Goal: Task Accomplishment & Management: Use online tool/utility

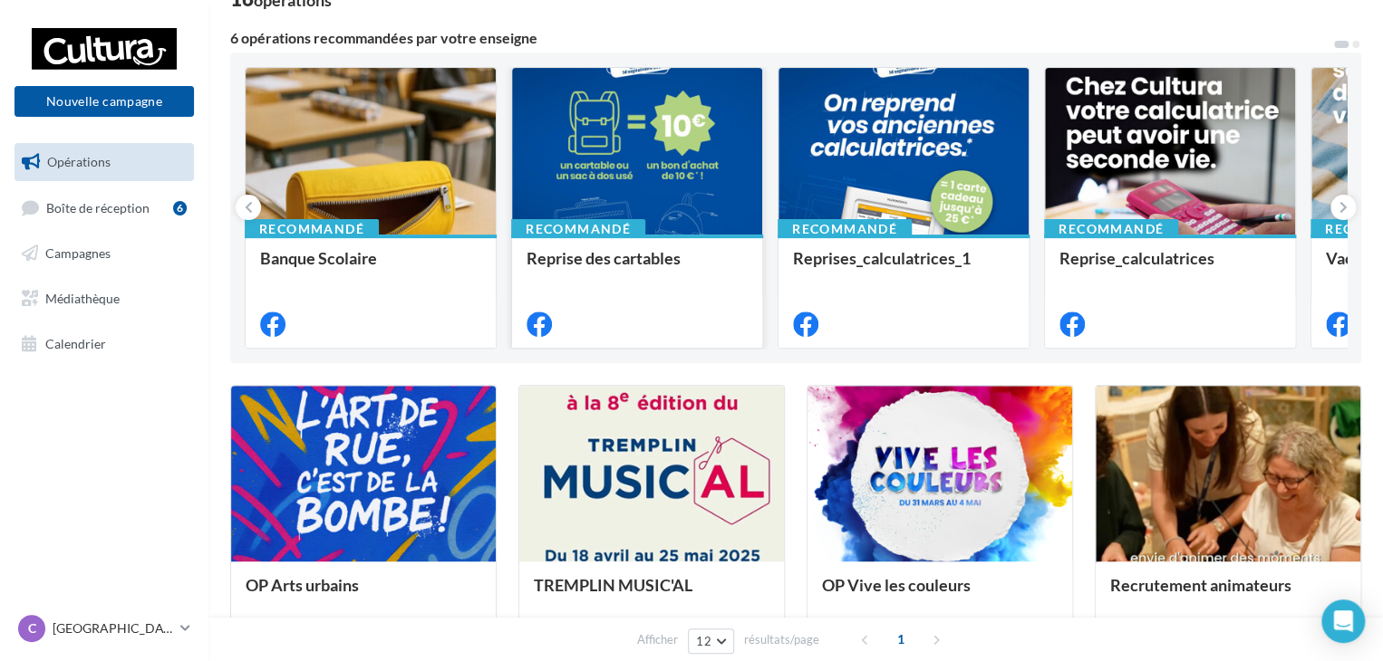
scroll to position [181, 0]
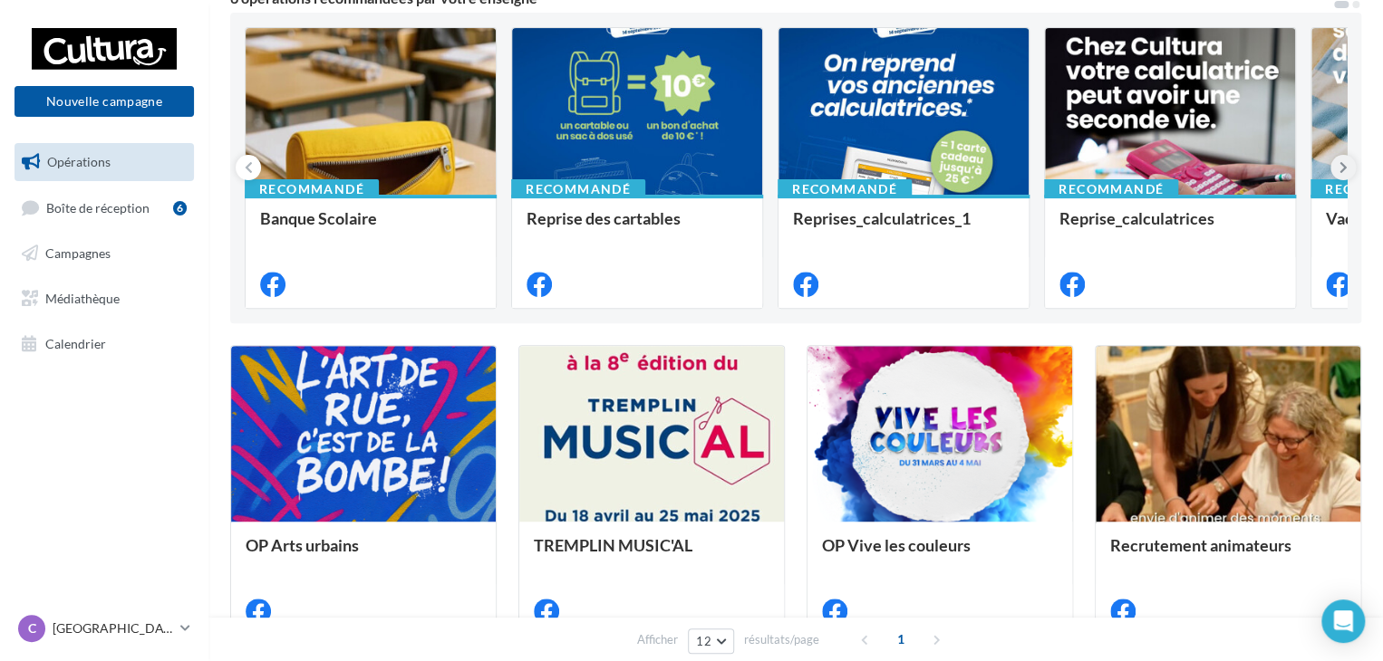
click at [1339, 159] on icon at bounding box center [1343, 168] width 8 height 18
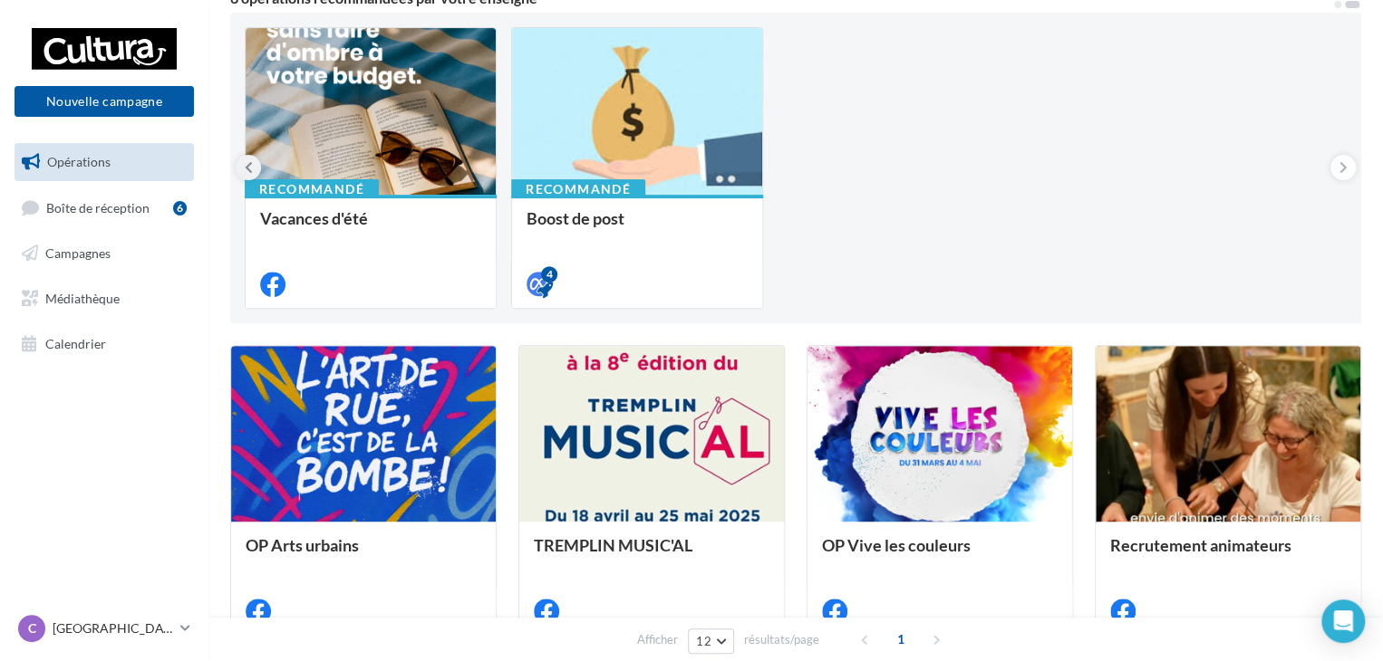
click at [245, 170] on icon at bounding box center [249, 168] width 8 height 18
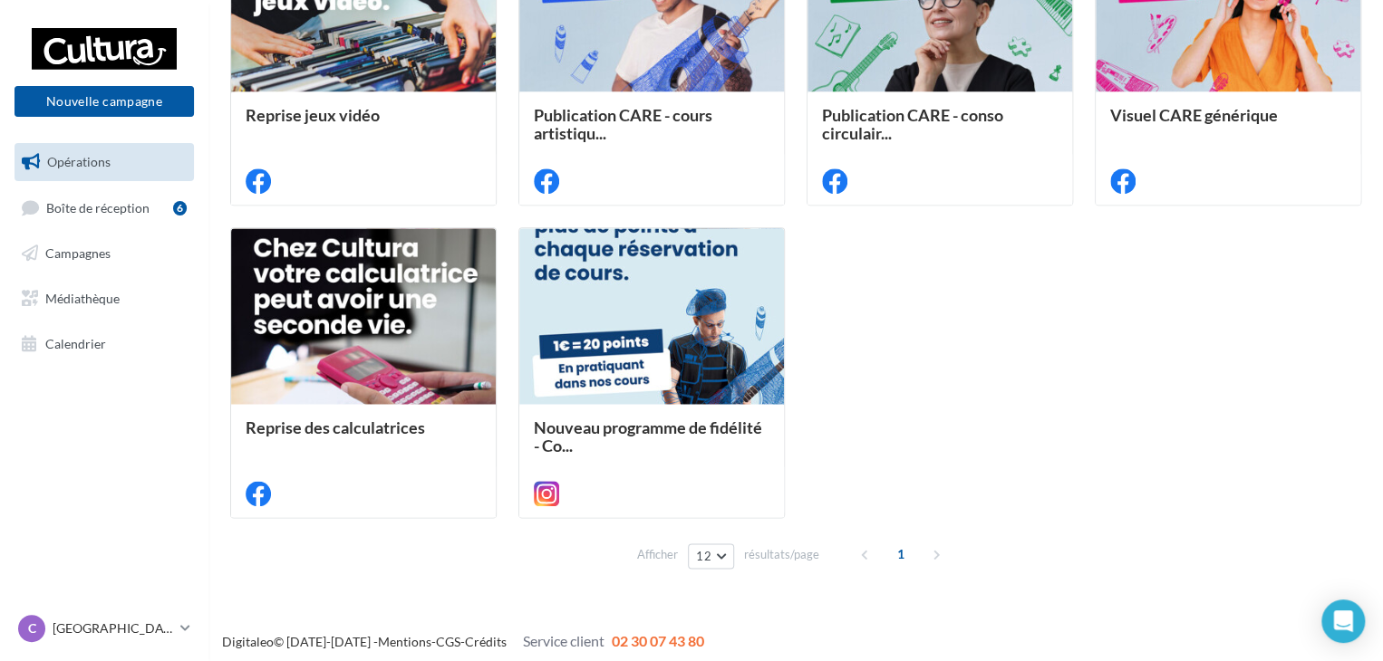
scroll to position [931, 0]
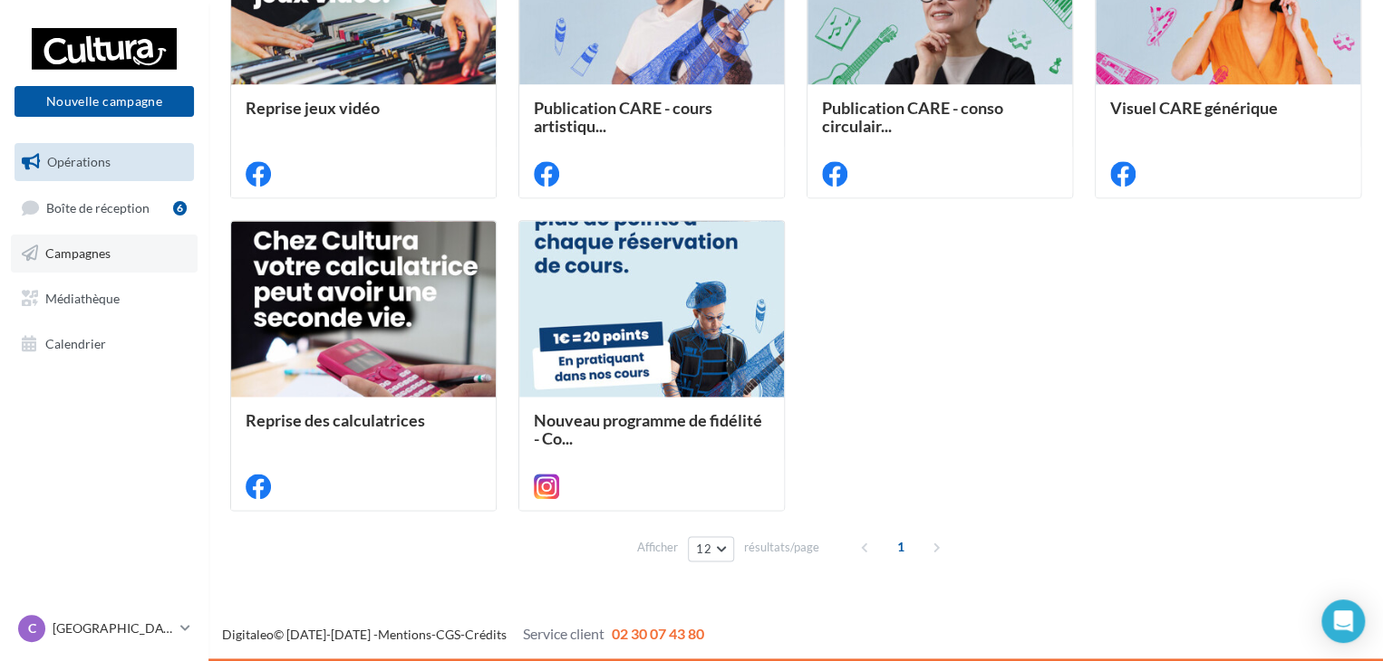
click at [40, 251] on link "Campagnes" at bounding box center [104, 254] width 187 height 38
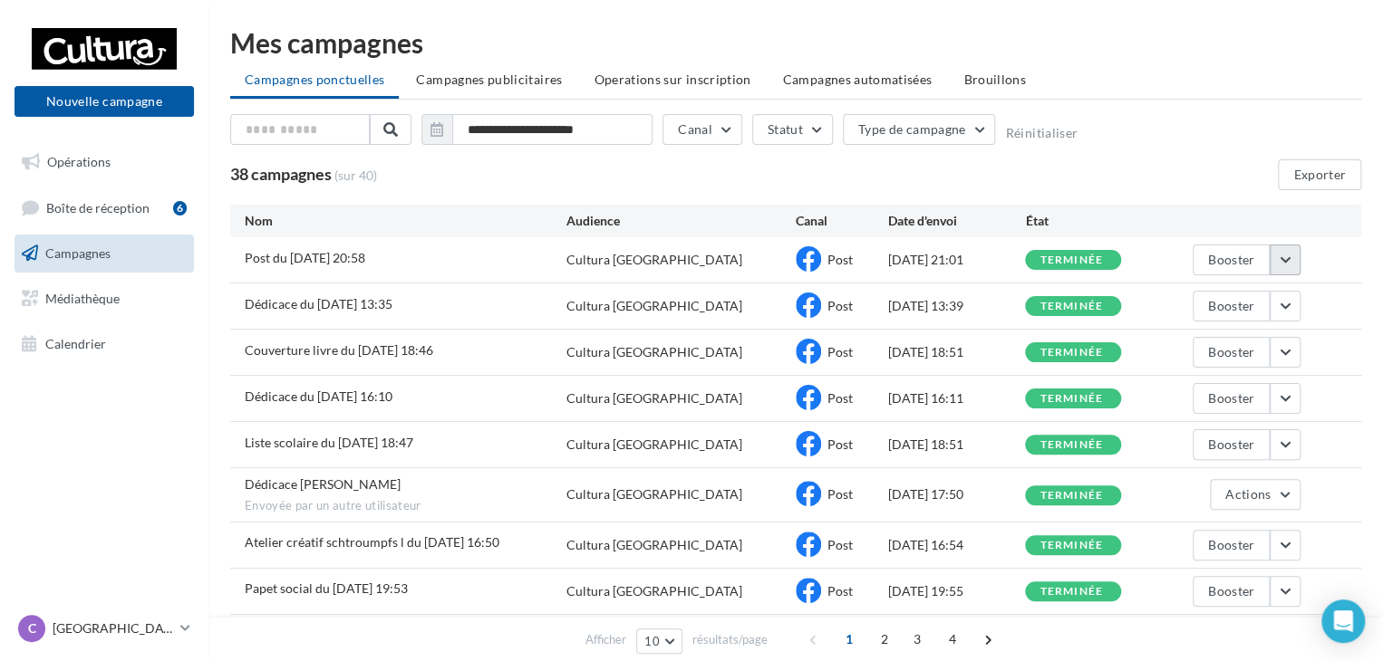
click at [1283, 253] on button "button" at bounding box center [1284, 260] width 31 height 31
click at [348, 255] on span "Post du 12-08-2025 20:58" at bounding box center [305, 257] width 120 height 15
click at [48, 296] on span "Médiathèque" at bounding box center [82, 298] width 74 height 15
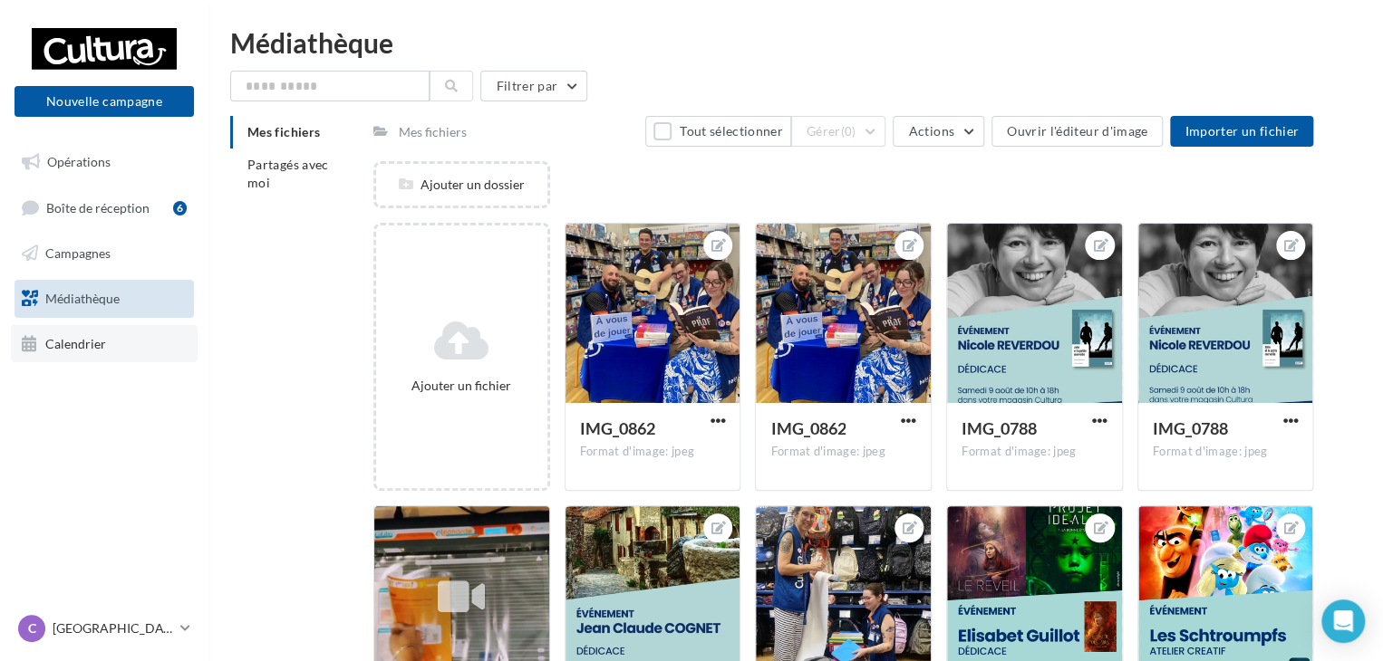
click at [47, 336] on span "Calendrier" at bounding box center [75, 342] width 61 height 15
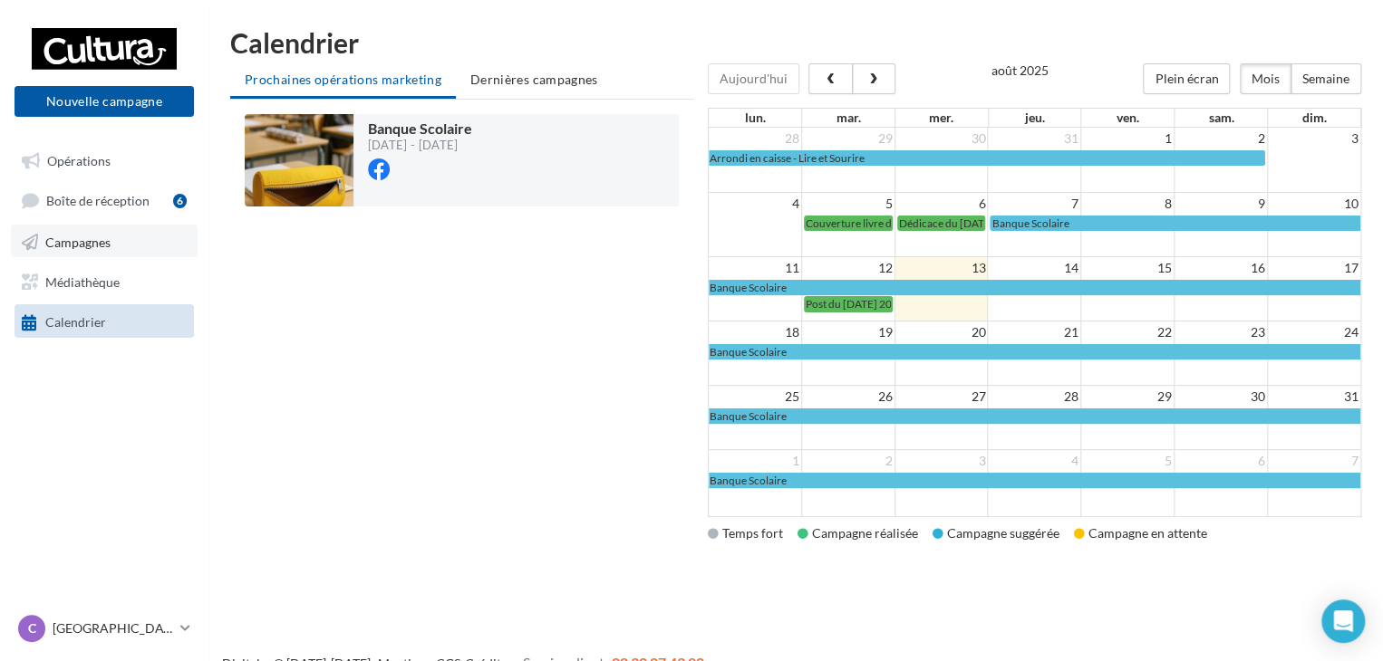
click at [92, 234] on span "Campagnes" at bounding box center [77, 241] width 65 height 15
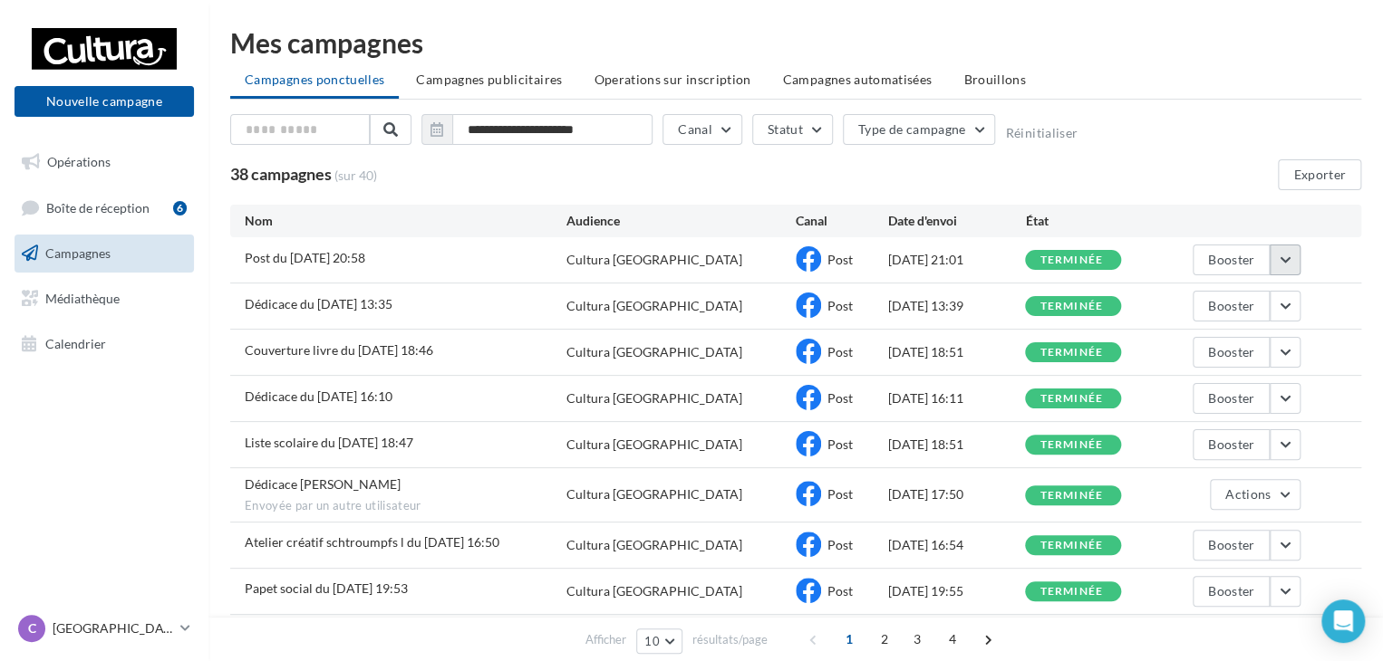
click at [1294, 257] on button "button" at bounding box center [1284, 260] width 31 height 31
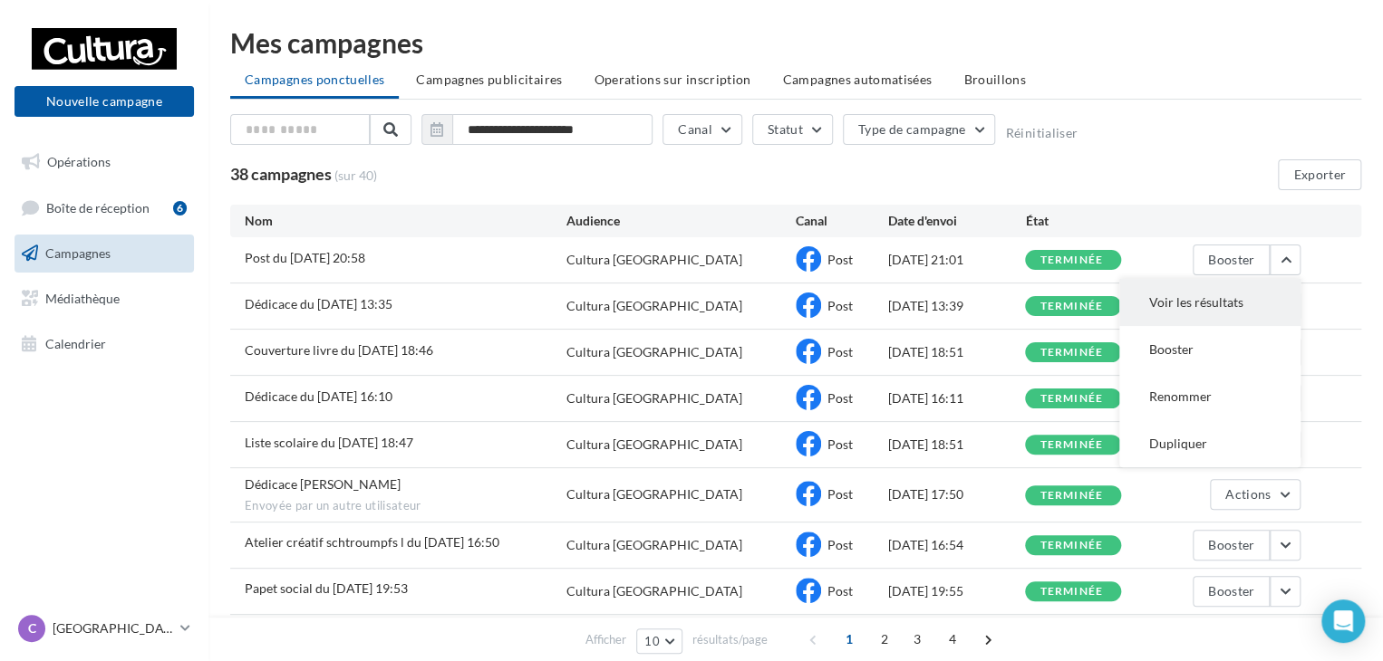
click at [1229, 309] on button "Voir les résultats" at bounding box center [1209, 302] width 181 height 47
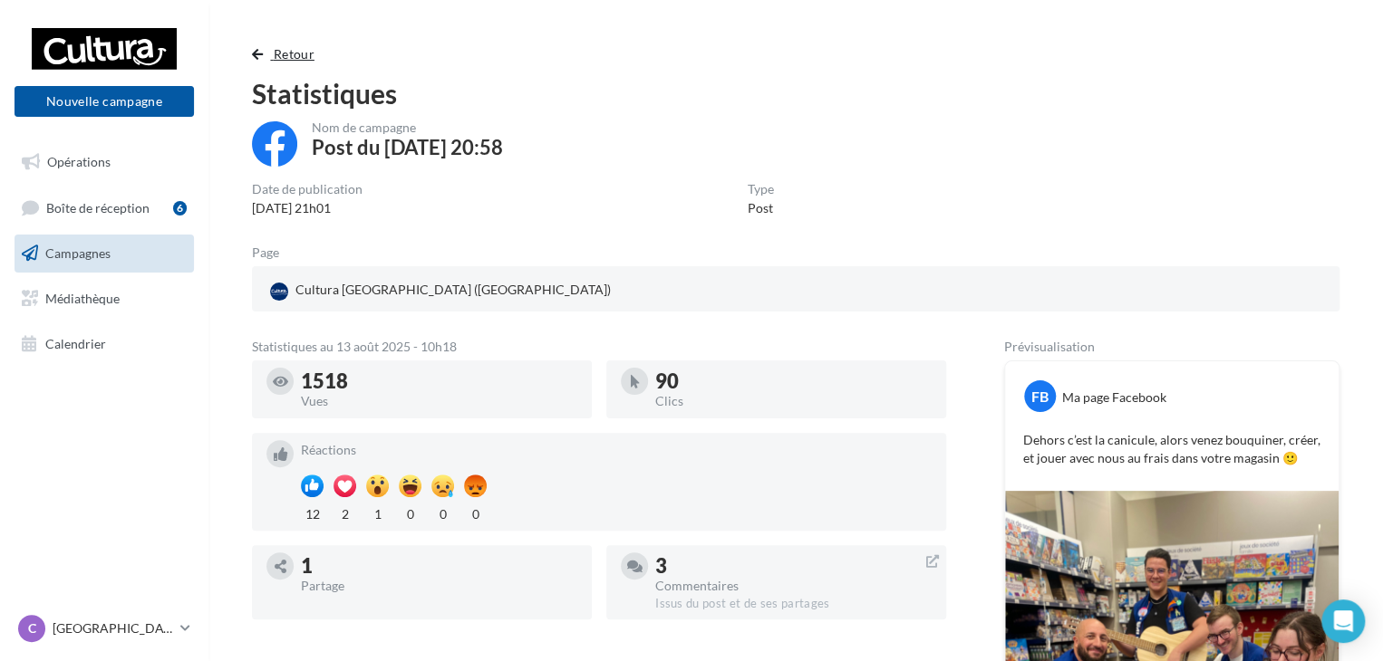
click at [255, 57] on span "button" at bounding box center [257, 54] width 11 height 13
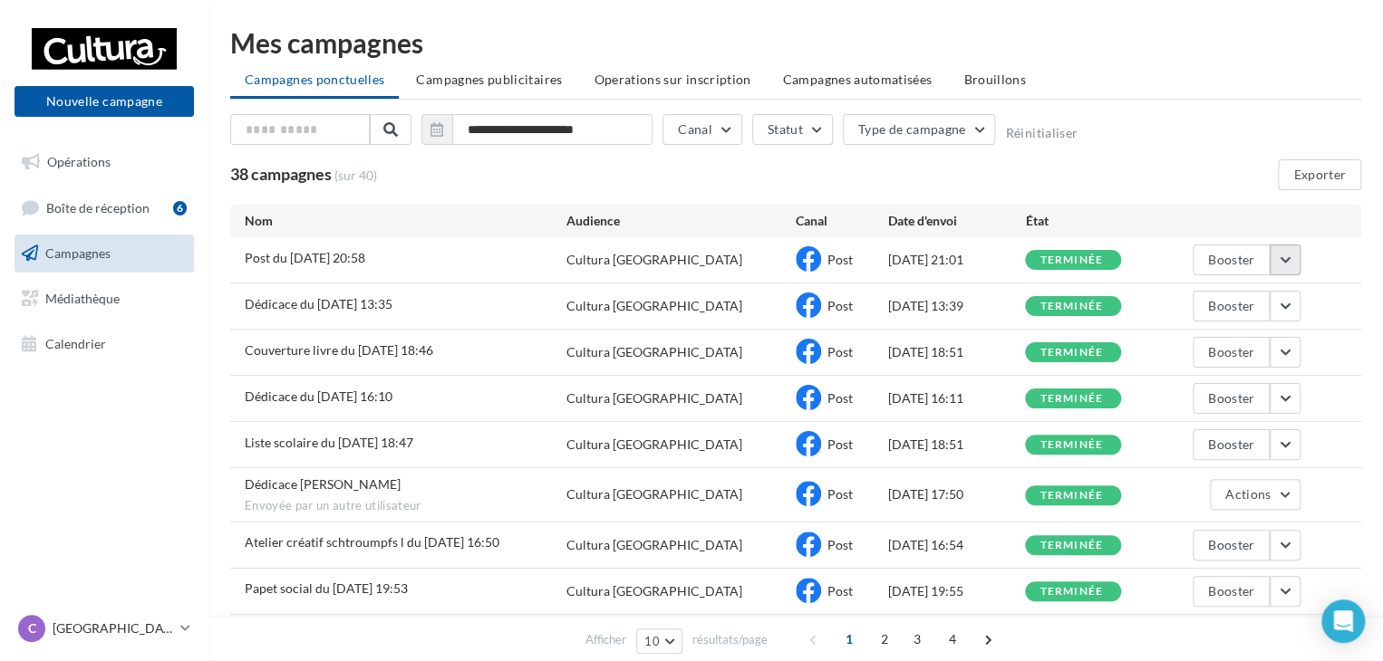
click at [1277, 260] on button "button" at bounding box center [1284, 260] width 31 height 31
click at [1183, 439] on button "Dupliquer" at bounding box center [1209, 443] width 181 height 47
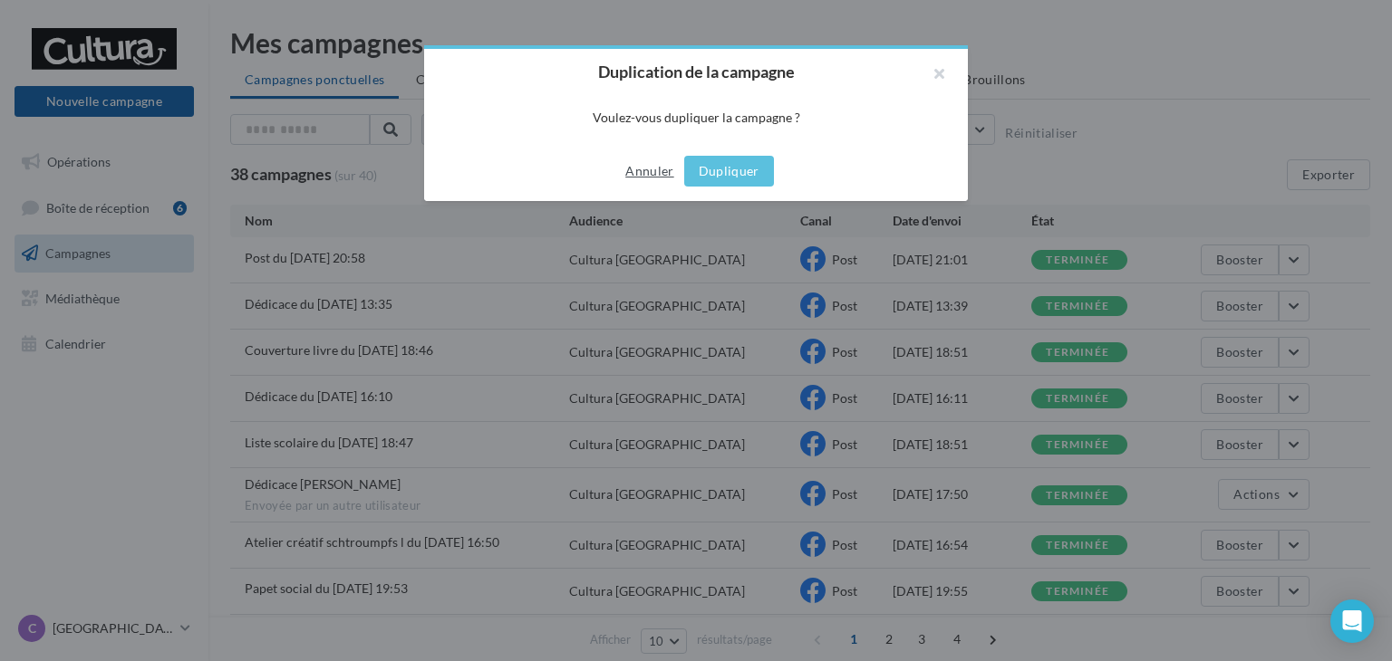
click at [630, 169] on button "Annuler" at bounding box center [649, 171] width 63 height 22
